Goal: Book appointment/travel/reservation

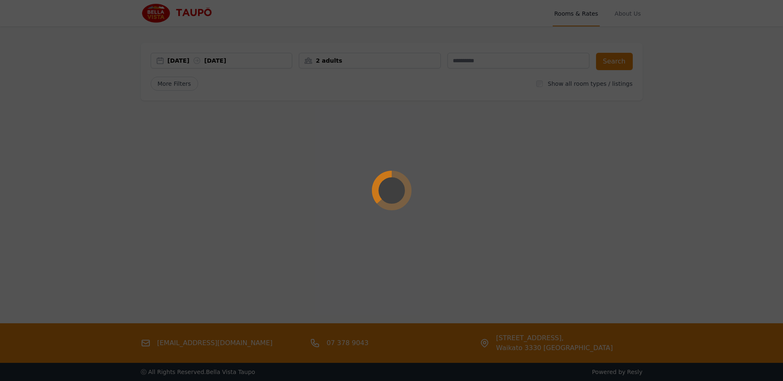
click at [230, 63] on div at bounding box center [391, 190] width 783 height 381
click at [196, 63] on div at bounding box center [391, 190] width 783 height 381
click at [205, 61] on div at bounding box center [391, 190] width 783 height 381
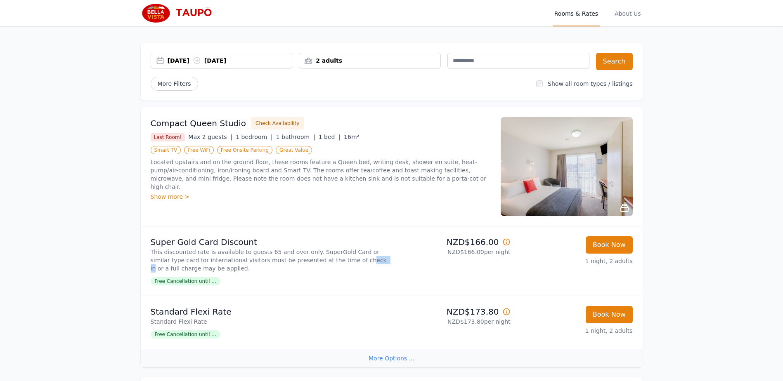
drag, startPoint x: 329, startPoint y: 260, endPoint x: 318, endPoint y: 260, distance: 10.7
click at [318, 260] on p "This discounted rate is available to guests 65 and over only. SuperGold Card or…" at bounding box center [270, 260] width 238 height 25
drag, startPoint x: 318, startPoint y: 260, endPoint x: 269, endPoint y: 264, distance: 48.8
click at [268, 264] on p "This discounted rate is available to guests 65 and over only. SuperGold Card or…" at bounding box center [270, 260] width 238 height 25
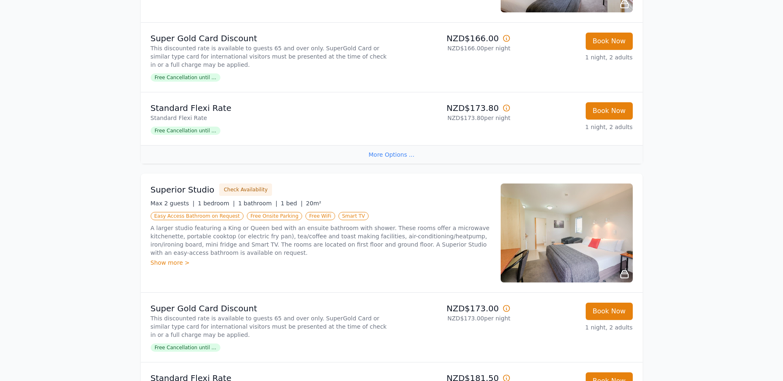
scroll to position [124, 0]
